Goal: Check status: Check status

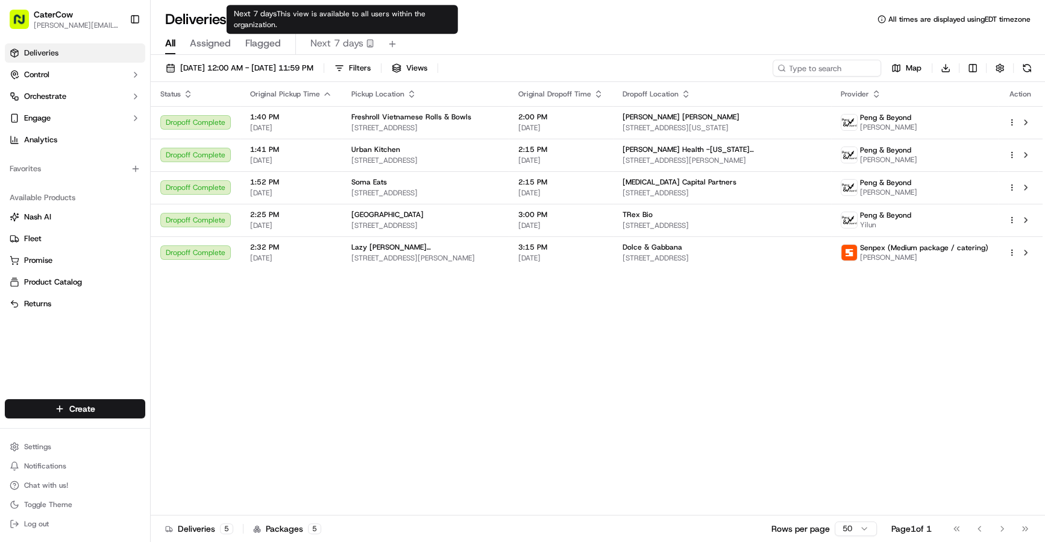
click at [334, 50] on span "Next 7 days" at bounding box center [336, 43] width 53 height 14
